Goal: Use online tool/utility: Utilize a website feature to perform a specific function

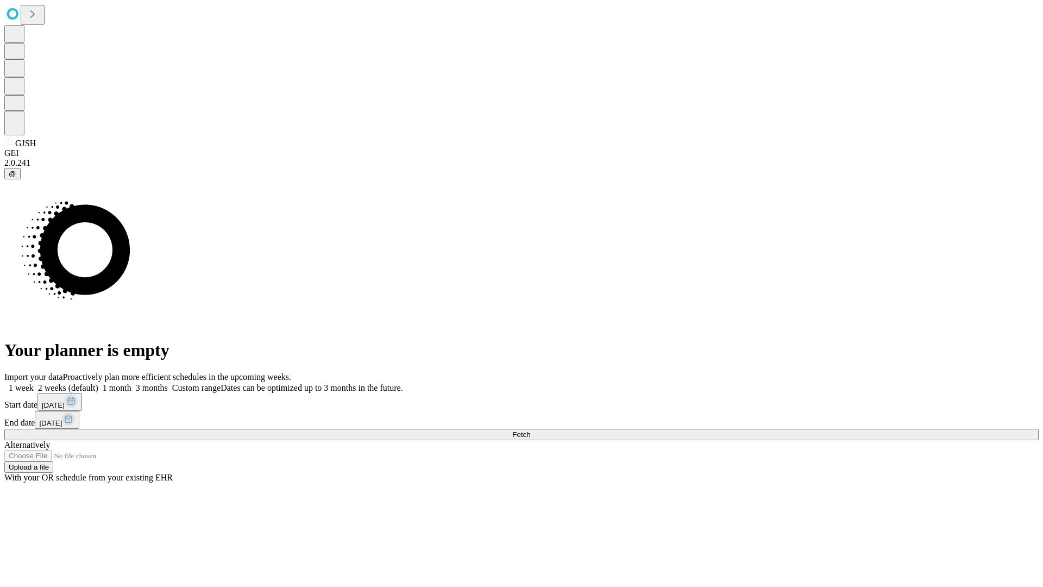
click at [530, 430] on span "Fetch" at bounding box center [521, 434] width 18 height 8
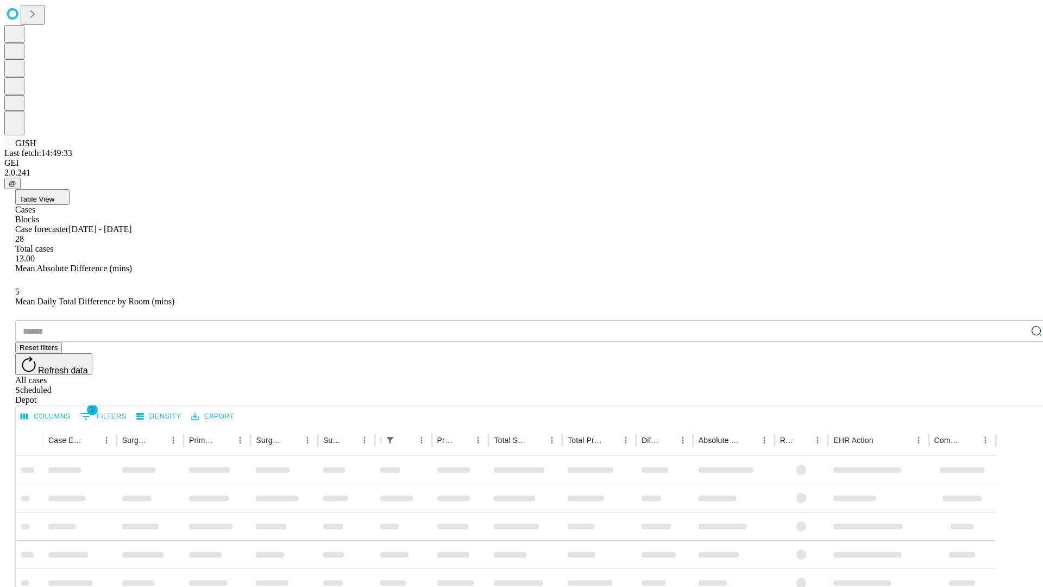
click at [54, 195] on span "Table View" at bounding box center [37, 199] width 35 height 8
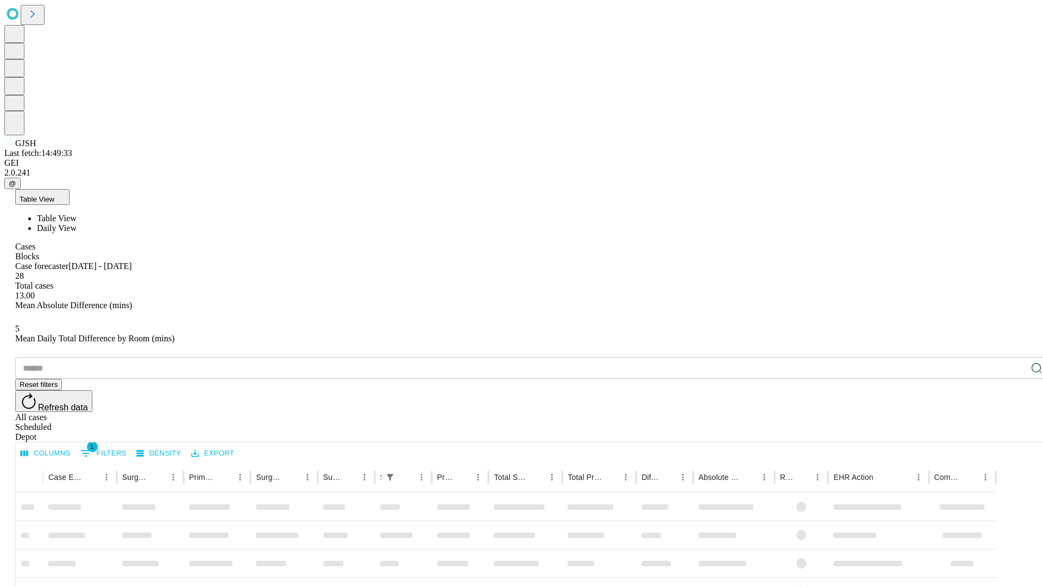
click at [77, 223] on span "Daily View" at bounding box center [57, 227] width 40 height 9
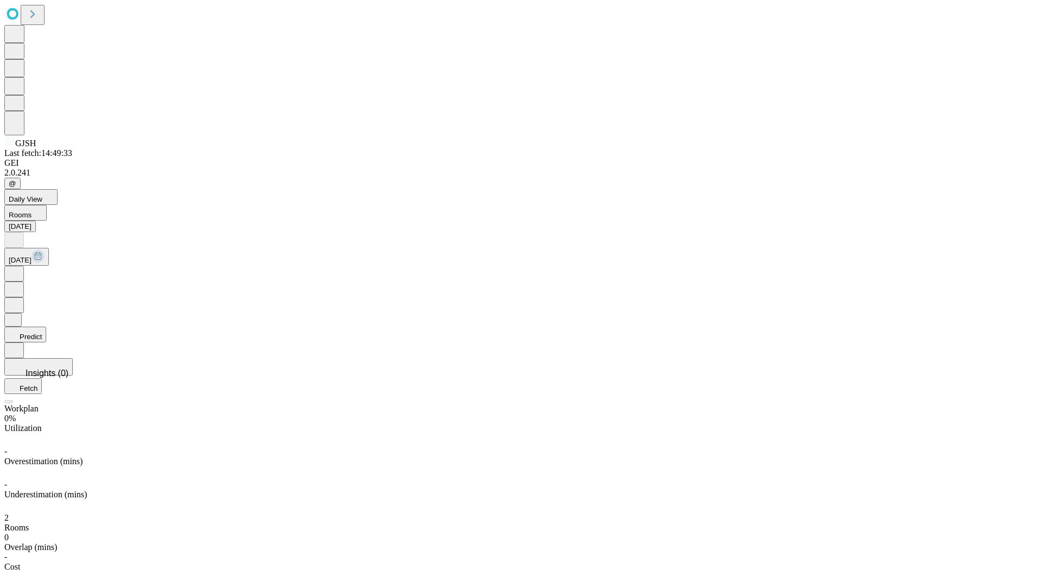
click at [46, 326] on button "Predict" at bounding box center [25, 334] width 42 height 16
